Goal: Task Accomplishment & Management: Use online tool/utility

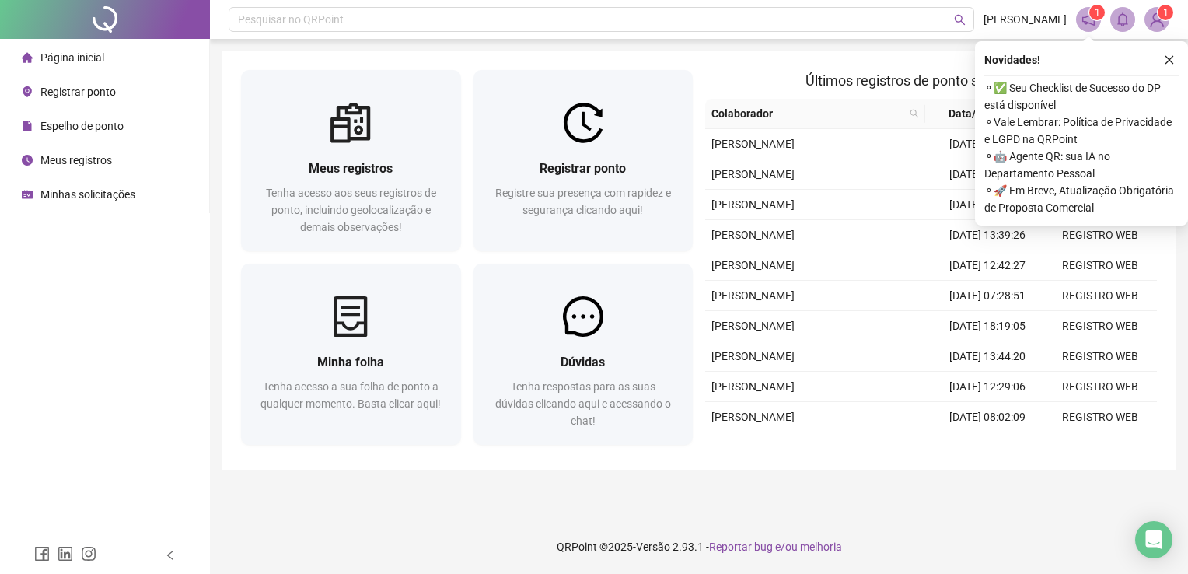
click at [1163, 28] on img at bounding box center [1156, 19] width 23 height 23
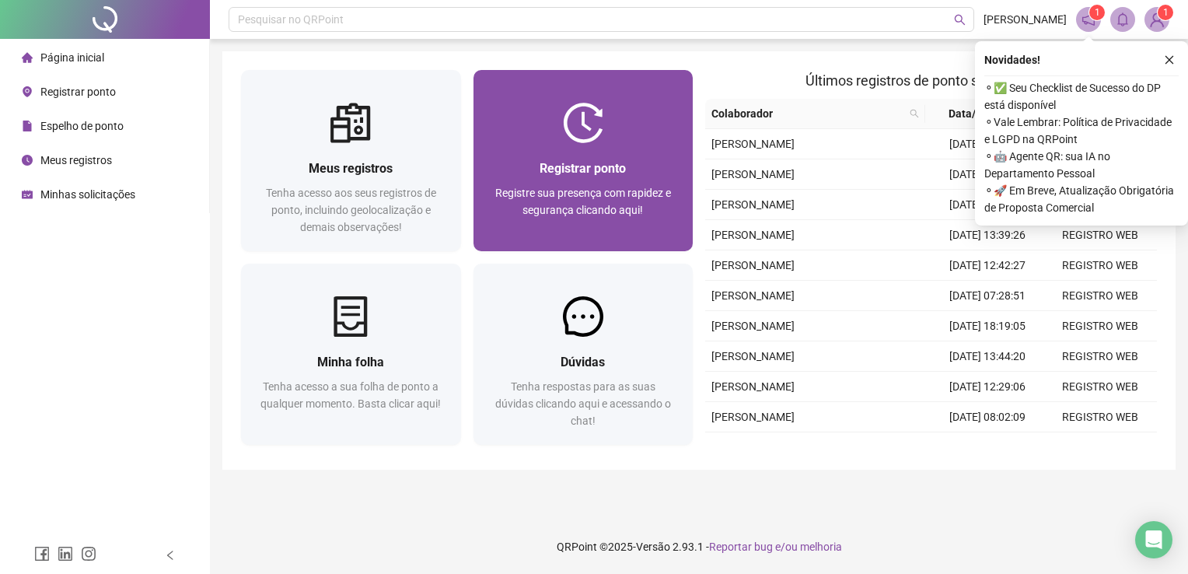
click at [539, 194] on span "Registre sua presença com rapidez e segurança clicando aqui!" at bounding box center [583, 202] width 176 height 30
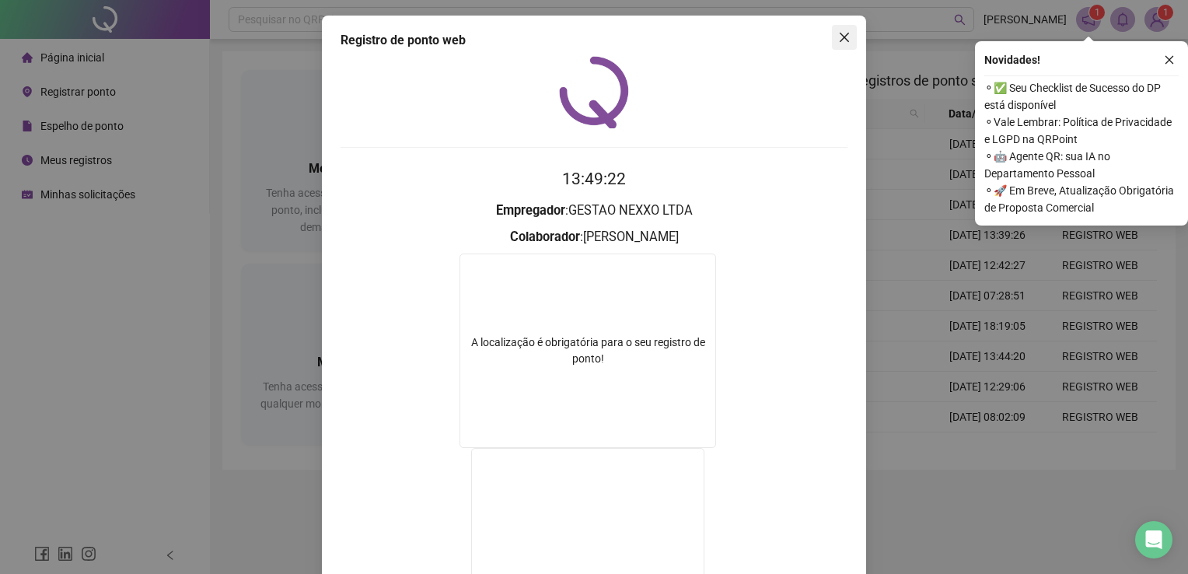
click at [847, 33] on span "Close" at bounding box center [844, 37] width 25 height 12
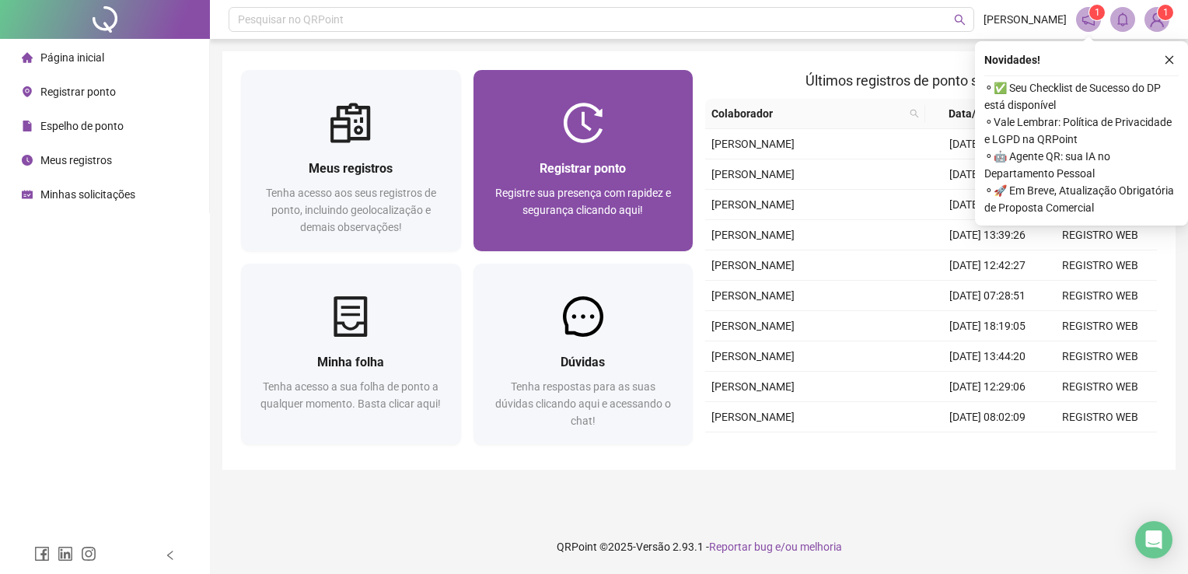
click at [526, 191] on span "Registre sua presença com rapidez e segurança clicando aqui!" at bounding box center [583, 202] width 176 height 30
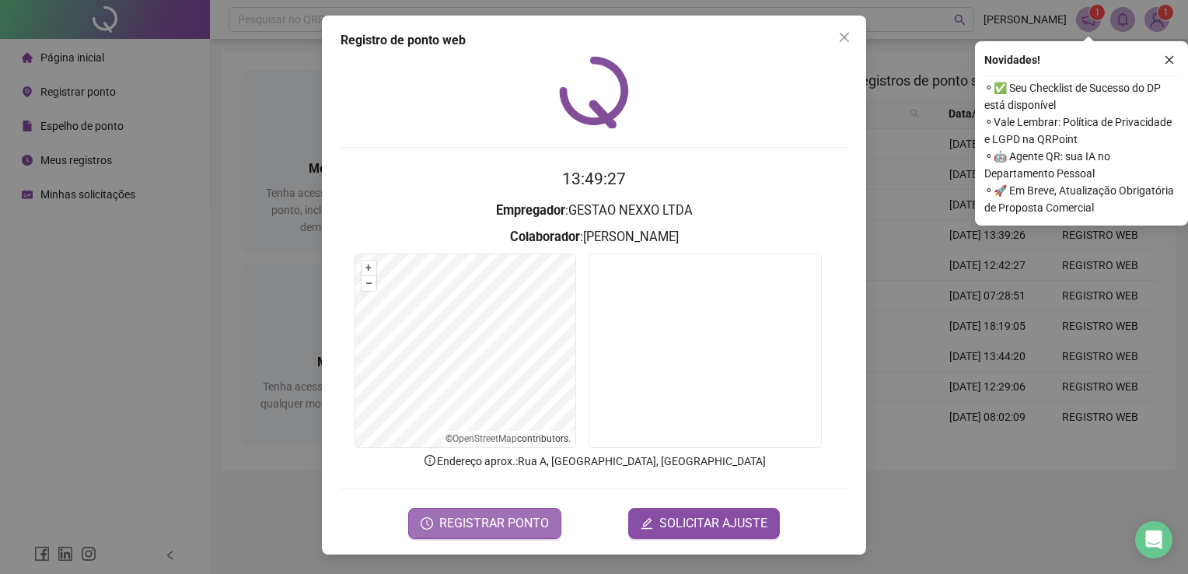
click at [526, 526] on span "REGISTRAR PONTO" at bounding box center [494, 523] width 110 height 19
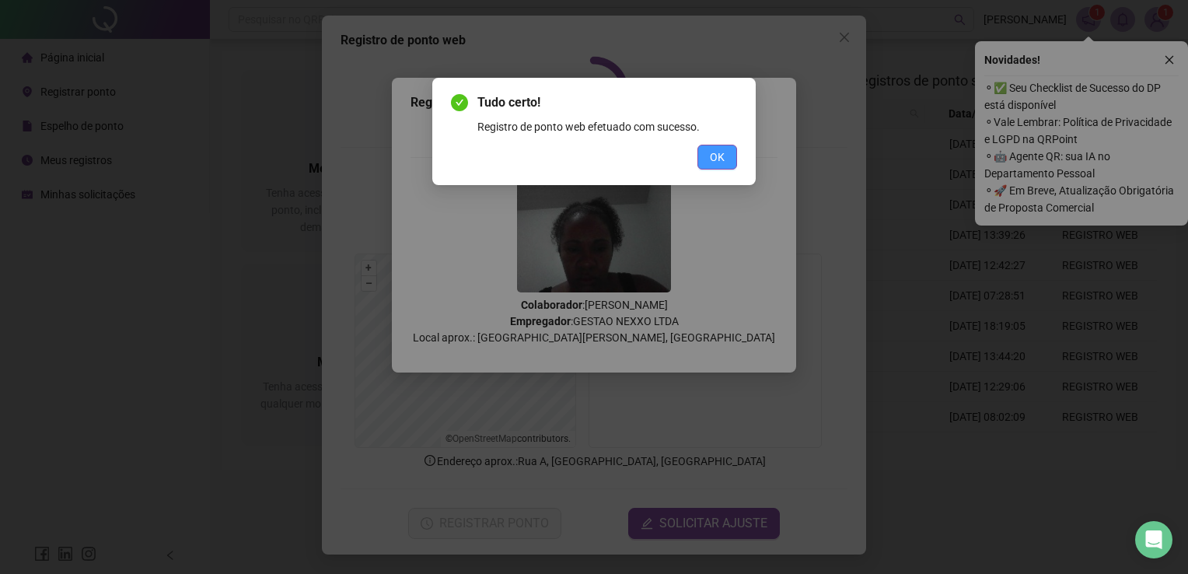
click at [715, 166] on button "OK" at bounding box center [717, 157] width 40 height 25
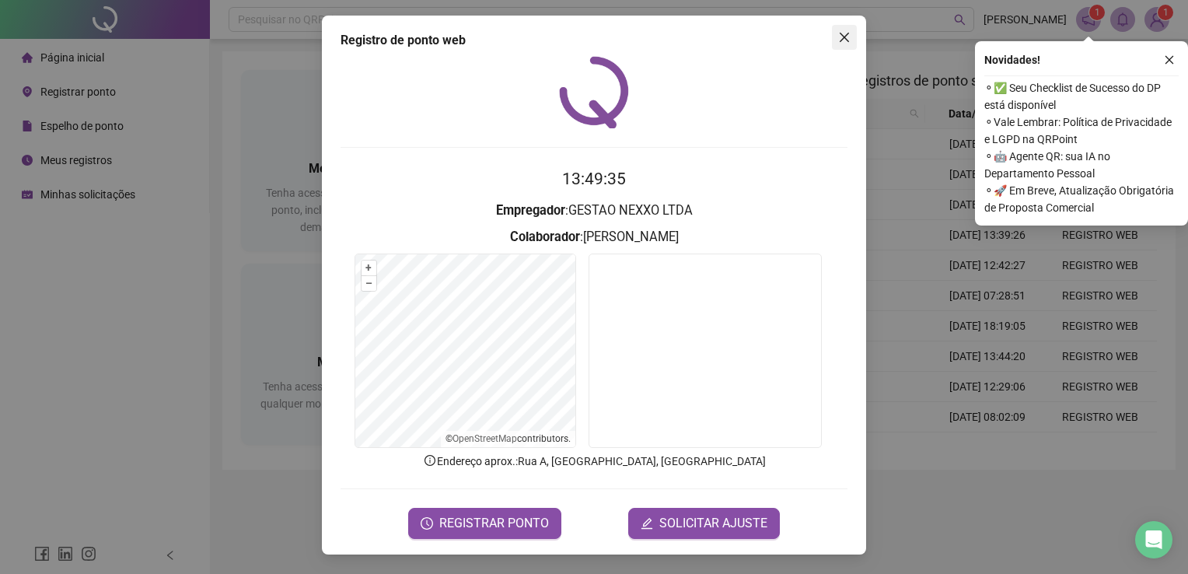
click at [834, 43] on span "Close" at bounding box center [844, 37] width 25 height 12
